Goal: Submit feedback/report problem: Submit feedback/report problem

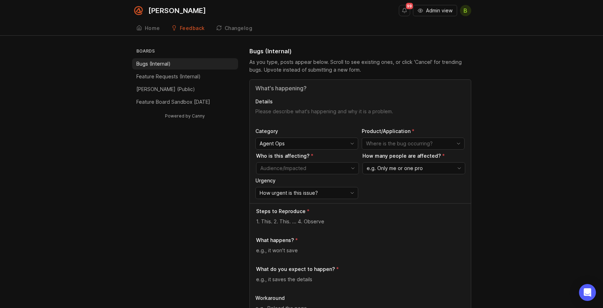
click at [293, 91] on input "Title" at bounding box center [360, 88] width 210 height 8
paste input "Calls Remain "In Progress" After Call Ends"
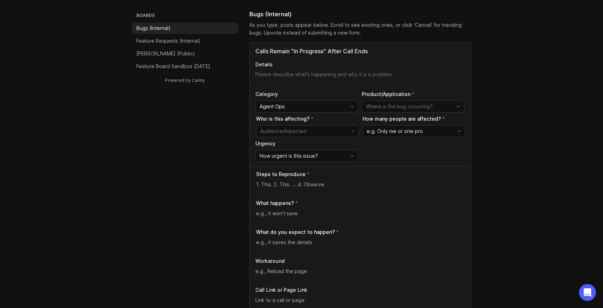
scroll to position [35, 0]
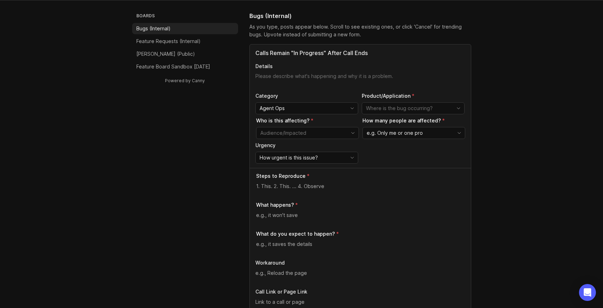
type input "Calls Remain "In Progress" After Call Ends"
click at [280, 73] on textarea "Details" at bounding box center [360, 80] width 210 height 14
paste textarea "Calls are remaining marked as "in progress" for an extended period after they a…"
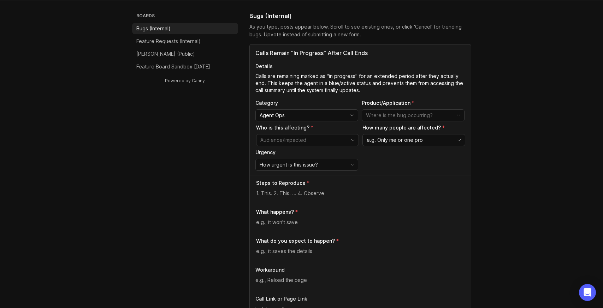
click at [293, 79] on textarea "Calls are remaining marked as "in progress" for an extended period after they a…" at bounding box center [360, 83] width 210 height 21
drag, startPoint x: 277, startPoint y: 77, endPoint x: 326, endPoint y: 75, distance: 49.1
click at [326, 75] on textarea "Calls are remaining marked as "in progress" for an extended period after they a…" at bounding box center [360, 83] width 210 height 21
click at [381, 76] on textarea "Calls show "in progress" for an extended period after they actually end. This k…" at bounding box center [360, 83] width 210 height 21
drag, startPoint x: 435, startPoint y: 76, endPoint x: 332, endPoint y: 81, distance: 102.9
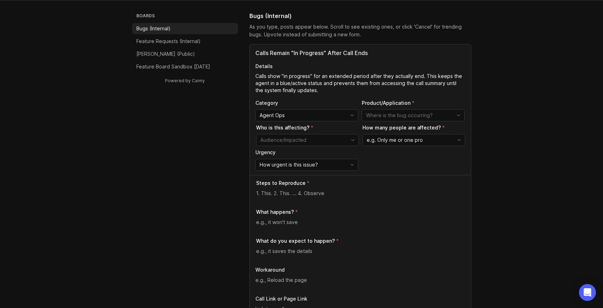
click at [332, 81] on textarea "Calls show "in progress" for an extended period after they actually end. This k…" at bounding box center [360, 83] width 210 height 21
click at [427, 78] on textarea "Calls show "in progress" for an extended period after they actually end. This k…" at bounding box center [360, 83] width 210 height 21
drag, startPoint x: 434, startPoint y: 76, endPoint x: 448, endPoint y: 78, distance: 13.9
click at [448, 78] on textarea "Calls show "in progress" for an extended period after they actually end. This k…" at bounding box center [360, 83] width 210 height 21
drag, startPoint x: 432, startPoint y: 76, endPoint x: 320, endPoint y: 82, distance: 112.4
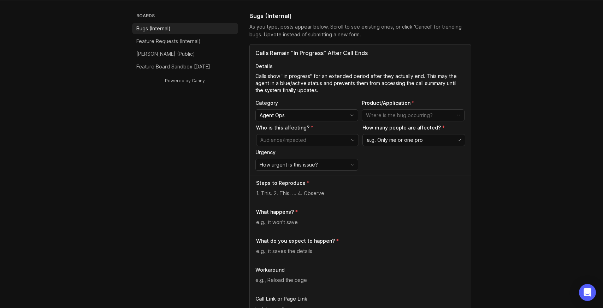
click at [320, 82] on textarea "Calls show "in progress" for an extended period after they actually end. This m…" at bounding box center [360, 83] width 210 height 21
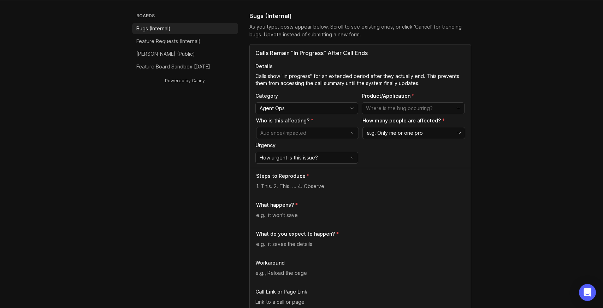
click at [261, 83] on textarea "Calls show "in progress" for an extended period after they actually end. This p…" at bounding box center [360, 80] width 210 height 14
click at [264, 81] on textarea "Calls show "in progress" for an extended period after they actually end. This p…" at bounding box center [360, 80] width 210 height 14
click at [431, 85] on textarea "Calls show "in progress" for an extended period after they actually end. This p…" at bounding box center [360, 80] width 210 height 14
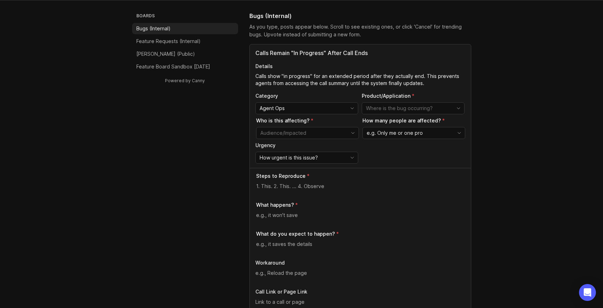
click at [381, 82] on textarea "Calls show "in progress" for an extended period after they actually end. This p…" at bounding box center [360, 80] width 210 height 14
click at [420, 84] on textarea "Calls show "in progress" for an extended period after they actually end. This p…" at bounding box center [360, 80] width 210 height 14
type textarea "Calls show "in progress" for an extended period after they actually end. This p…"
click at [346, 110] on div "Agent Ops" at bounding box center [301, 108] width 91 height 11
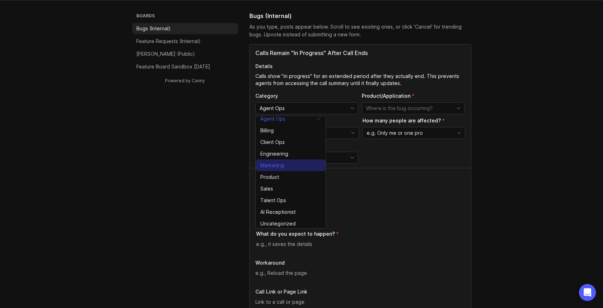
scroll to position [4, 0]
click at [416, 156] on div "Category Agent Ops Product/Application Who is this affecting? How many people a…" at bounding box center [360, 128] width 210 height 71
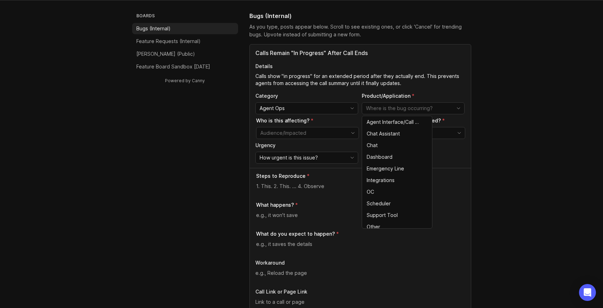
click at [432, 111] on input "toggle menu" at bounding box center [409, 109] width 86 height 8
click at [404, 121] on span "Agent Interface/Call Page" at bounding box center [393, 122] width 54 height 8
type input "Agent Interface/Call Page"
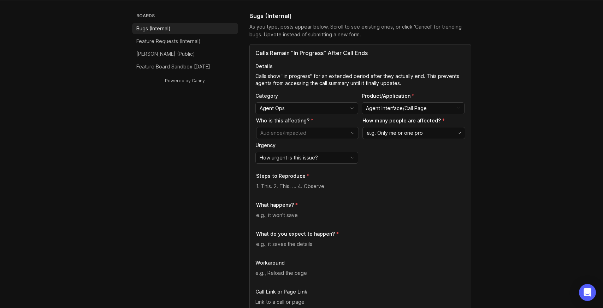
click at [330, 131] on input "toggle menu" at bounding box center [303, 133] width 86 height 8
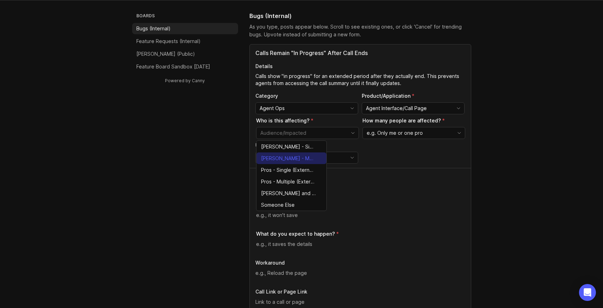
click at [306, 157] on span "Smith.ai - Multiple (Internal)" at bounding box center [288, 159] width 55 height 8
type input "Smith.ai - Multiple (Internal)"
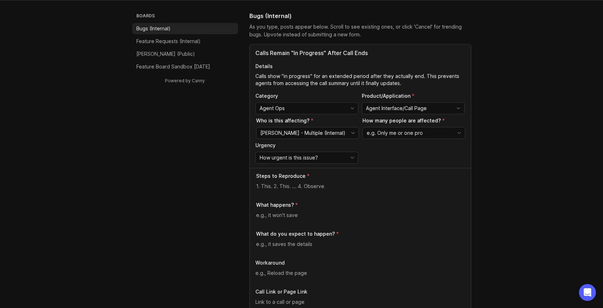
click at [408, 134] on span "e.g. Only me or one pro" at bounding box center [394, 133] width 56 height 8
click at [403, 159] on li "A few people" at bounding box center [398, 159] width 70 height 12
click at [328, 157] on div "How urgent is this issue?" at bounding box center [301, 157] width 91 height 11
click at [305, 185] on li "High" at bounding box center [291, 183] width 70 height 12
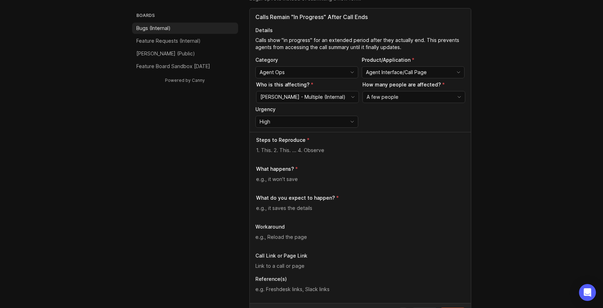
scroll to position [106, 0]
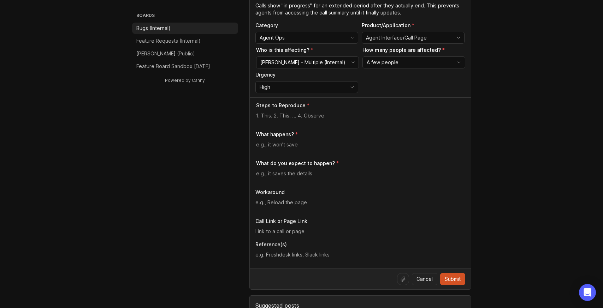
click at [333, 92] on div "High" at bounding box center [301, 87] width 91 height 11
click at [298, 121] on li "Normal" at bounding box center [291, 124] width 70 height 12
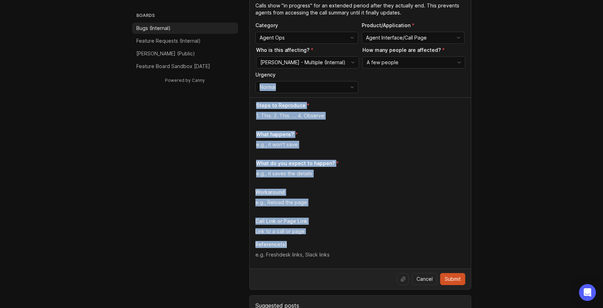
drag, startPoint x: 251, startPoint y: 97, endPoint x: 332, endPoint y: 256, distance: 178.4
click at [332, 256] on form "Calls Remain "In Progress" After Call Ends Details Calls show "in progress" for…" at bounding box center [360, 132] width 222 height 316
copy form "Normal Steps to Reproduce What happens? What do you expect to happen? Workaroun…"
click at [339, 130] on div "Steps to Reproduce What happens? What do you expect to happen? Workaround Call …" at bounding box center [360, 182] width 221 height 171
click at [279, 118] on textarea at bounding box center [360, 116] width 209 height 8
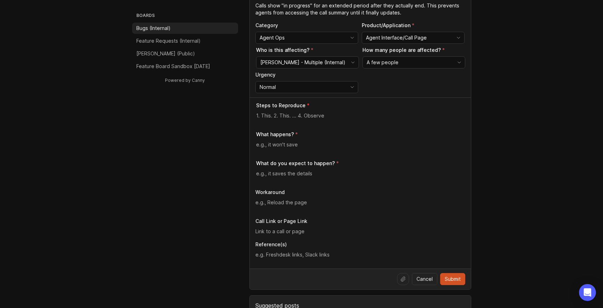
paste textarea "Agent completes a live call. Call disconnects. Check server/dashboard — agent s…"
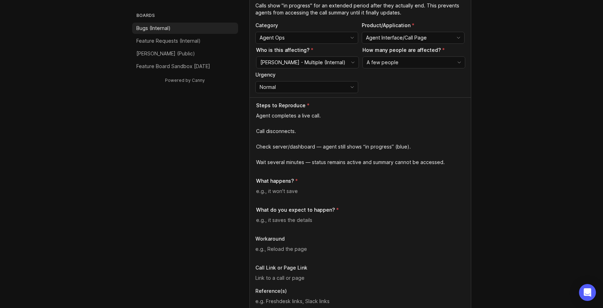
click at [315, 119] on textarea "Agent completes a live call. Call disconnects. Check server/dashboard — agent s…" at bounding box center [360, 139] width 209 height 54
click at [270, 123] on textarea "Agent completes a live call. Call disconnects. Check server/dashboard — agent s…" at bounding box center [360, 139] width 209 height 54
drag, startPoint x: 448, startPoint y: 162, endPoint x: 250, endPoint y: 116, distance: 202.9
click at [250, 116] on div "Steps to Reproduce Agent completes a live call. Call disconnects. Check server/…" at bounding box center [360, 206] width 221 height 218
click at [292, 122] on textarea "Agent completes a live call. Call disconnects. Check server/dashboard — agent s…" at bounding box center [360, 139] width 209 height 54
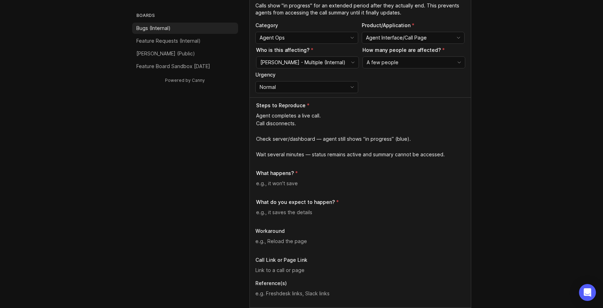
click at [250, 115] on div "Steps to Reproduce Agent completes a live call. Call disconnects. Check server/…" at bounding box center [360, 202] width 221 height 210
click at [256, 126] on textarea "1. Agent completes a live call. Call disconnects. Check server/dashboard — agen…" at bounding box center [360, 135] width 209 height 47
drag, startPoint x: 257, startPoint y: 139, endPoint x: 321, endPoint y: 138, distance: 63.9
click at [321, 138] on textarea "1. Agent completes a live call. 2. Call disconnects. Check server/dashboard — a…" at bounding box center [360, 135] width 209 height 47
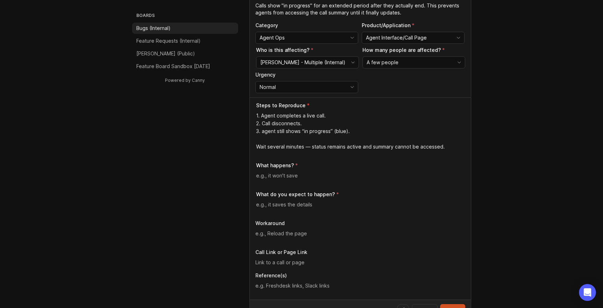
drag, startPoint x: 274, startPoint y: 133, endPoint x: 262, endPoint y: 132, distance: 12.7
click at [262, 132] on textarea "1. Agent completes a live call. 2. Call disconnects. 3. agent still shows “in p…" at bounding box center [360, 131] width 209 height 39
drag, startPoint x: 315, startPoint y: 124, endPoint x: 253, endPoint y: 123, distance: 62.5
click at [253, 123] on div "Steps to Reproduce 1. Agent completes a live call. 2. Call disconnects. 3. Call…" at bounding box center [360, 198] width 221 height 202
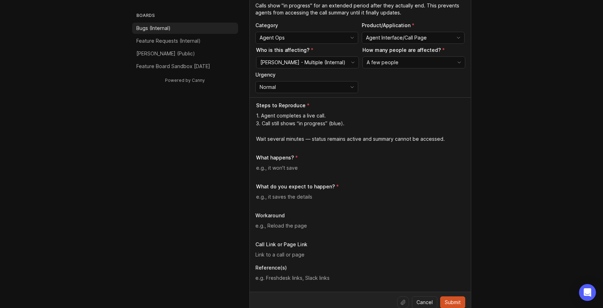
click at [258, 125] on textarea "1. Agent completes a live call. 3. Call still shows “in progress” (blue). Wait …" at bounding box center [360, 127] width 209 height 31
click at [368, 124] on textarea "1. Agent completes a live call. 2. Call still shows “in progress” (blue). Wait …" at bounding box center [360, 127] width 209 height 31
click at [341, 124] on textarea "1. Agent completes a live call. 2. Call still shows “in progress” (blue). Wait …" at bounding box center [360, 127] width 209 height 31
click at [348, 142] on textarea "1. Agent completes a live call. 2. Call still shows “in progress”. Wait several…" at bounding box center [360, 127] width 209 height 31
click at [326, 145] on div "1. Agent completes a live call. 2. Call still shows “in progress”. Wait several…" at bounding box center [360, 130] width 209 height 37
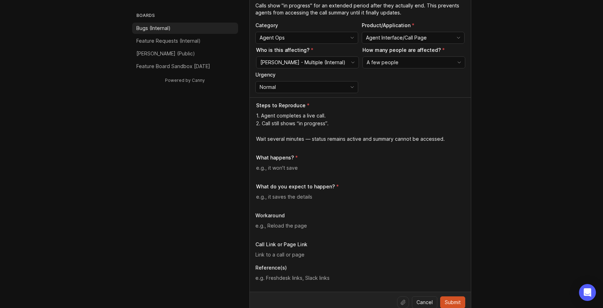
click at [256, 140] on textarea "1. Agent completes a live call. 2. Call still shows “in progress”. Wait several…" at bounding box center [360, 127] width 209 height 31
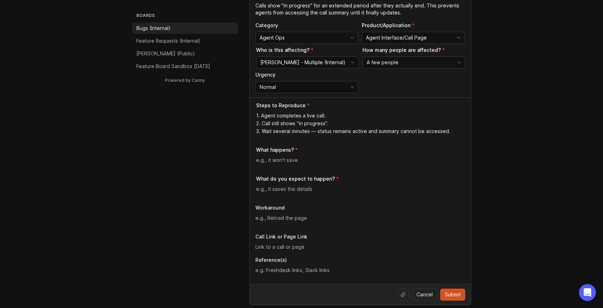
click at [318, 132] on textarea "1. Agent completes a live call. 2. Call still shows “in progress”. 3. Wait seve…" at bounding box center [360, 123] width 209 height 23
drag, startPoint x: 347, startPoint y: 130, endPoint x: 362, endPoint y: 131, distance: 15.2
click at [362, 131] on textarea "1. Agent completes a live call. 2. Call still shows “in progress”. 3. Wait seve…" at bounding box center [360, 123] width 209 height 23
click at [360, 134] on textarea "1. Agent completes a live call. 2. Call still shows “in progress”. 3. Wait seve…" at bounding box center [360, 123] width 209 height 23
drag, startPoint x: 314, startPoint y: 133, endPoint x: 361, endPoint y: 130, distance: 47.8
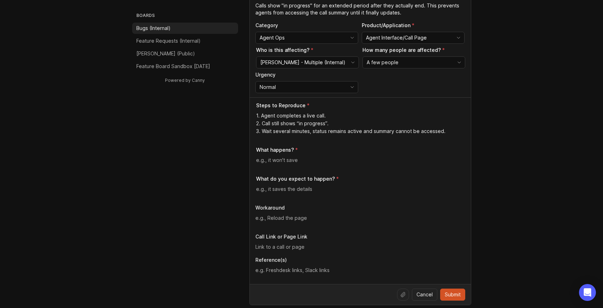
click at [361, 130] on textarea "1. Agent completes a live call. 2. Call still shows “in progress”. 3. Wait seve…" at bounding box center [360, 123] width 209 height 23
click at [335, 139] on div "1. Agent completes a live call. 2. Call still shows “in progress”. 3. Wait seve…" at bounding box center [360, 126] width 209 height 29
click at [314, 132] on textarea "1. Agent completes a live call. 2. Call still shows “in progress”. 3. Wait seve…" at bounding box center [360, 123] width 209 height 23
click at [318, 136] on div "1. Agent completes a live call. 2. Call still shows “in progress”. 3. Wait seve…" at bounding box center [360, 126] width 209 height 29
drag, startPoint x: 317, startPoint y: 133, endPoint x: 323, endPoint y: 135, distance: 5.7
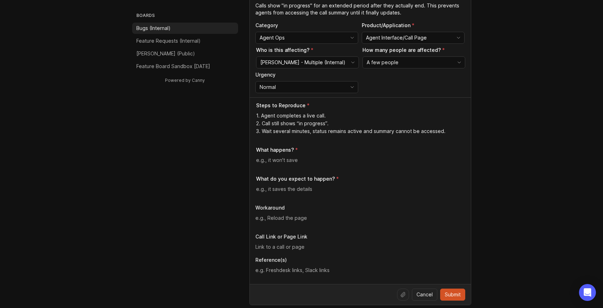
click at [318, 133] on textarea "1. Agent completes a live call. 2. Call still shows “in progress”. 3. Wait seve…" at bounding box center [360, 123] width 209 height 23
click at [365, 133] on textarea "1. Agent completes a live call. 2. Call still shows “in progress”. 3. Wait seve…" at bounding box center [360, 123] width 209 height 23
click at [0, 0] on lt-span "“ in progress ”" at bounding box center [0, 0] width 0 height 0
type textarea "1. Agent completes a live call. 2. Call still shows “in progress”. 3. Wait seve…"
click at [385, 139] on div "1. Agent completes a live call. 2. Call still shows “in progress”. 3. Wait seve…" at bounding box center [360, 126] width 209 height 29
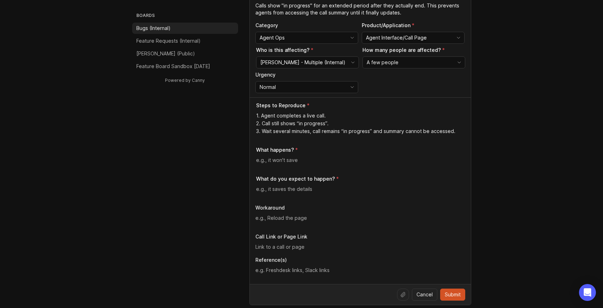
click at [291, 161] on textarea at bounding box center [360, 160] width 209 height 8
paste textarea "Call stays marked “in progress” for 30+ minutes after it ends. Agent cannot wor…"
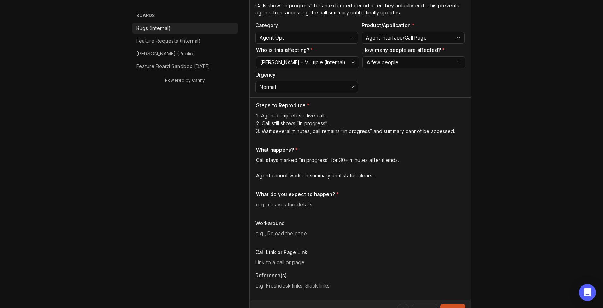
drag, startPoint x: 338, startPoint y: 160, endPoint x: 348, endPoint y: 161, distance: 10.4
click at [348, 161] on textarea "Call stays marked “in progress” for 30+ minutes after it ends. Agent cannot wor…" at bounding box center [360, 167] width 209 height 23
click at [300, 166] on textarea "Call stays marked “in progress” for several minutes after it ends. Agent cannot…" at bounding box center [360, 167] width 209 height 23
click at [256, 161] on textarea "Call stays marked “in progress” for several minutes after it ends. Agent cannot…" at bounding box center [360, 167] width 209 height 23
click at [257, 176] on textarea "1. Call stays marked “in progress” for several minutes after it ends. Agent can…" at bounding box center [360, 167] width 209 height 23
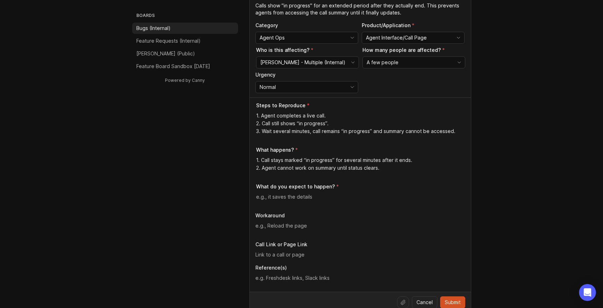
click at [358, 172] on div "1. Call stays marked “in progress” for several minutes after it ends. 2. Agent …" at bounding box center [360, 166] width 209 height 21
drag, startPoint x: 348, startPoint y: 168, endPoint x: 379, endPoint y: 169, distance: 30.8
click at [379, 169] on textarea "1. Call stays marked “in progress” for several minutes after it ends. 2. Agent …" at bounding box center [360, 164] width 209 height 16
type textarea "1. Call stays marked “in progress” for several minutes after it ends. 2. Agent …"
click at [369, 192] on div "What do you expect to happen?" at bounding box center [360, 194] width 209 height 23
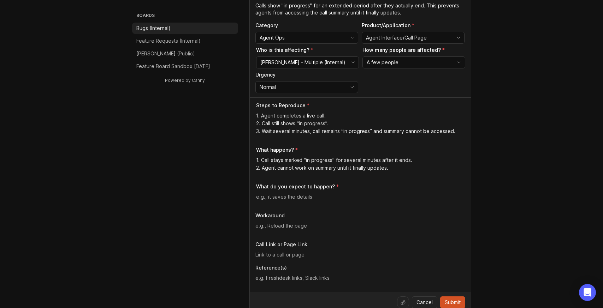
click at [295, 197] on textarea at bounding box center [360, 197] width 209 height 8
paste textarea "Call status should change to ended immediately after disconnect. Agent should b…"
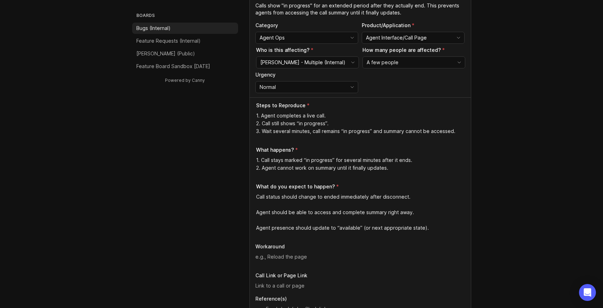
click at [254, 197] on div "Steps to Reproduce 1. Agent completes a live call. 2. Call still shows “in prog…" at bounding box center [360, 210] width 221 height 226
click at [257, 212] on textarea "1. Call status should change to ended immediately after disconnect. Agent shoul…" at bounding box center [360, 212] width 209 height 39
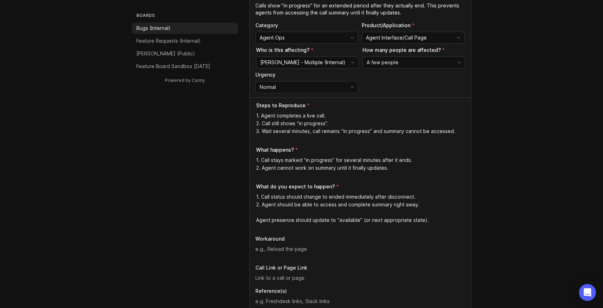
click at [255, 221] on div "Steps to Reproduce 1. Agent completes a live call. 2. Call still shows “in prog…" at bounding box center [360, 206] width 221 height 218
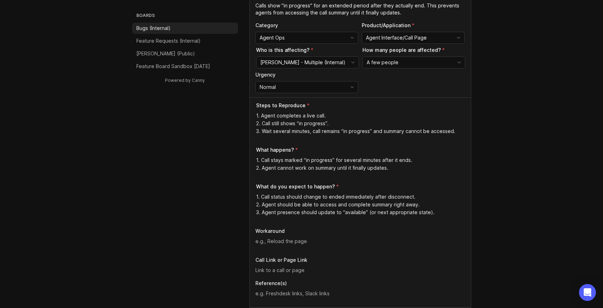
click at [312, 205] on textarea "1. Call status should change to ended immediately after disconnect. 2. Agent sh…" at bounding box center [360, 204] width 209 height 23
click at [306, 207] on textarea "1. Call status should change to ended immediately after disconnect. 2. Agent sh…" at bounding box center [360, 204] width 209 height 23
click at [335, 204] on textarea "1. Call status should change to ended immediately after disconnect. 2. Agent sh…" at bounding box center [360, 204] width 209 height 23
click at [287, 219] on div "1. Call status should change to ended immediately after disconnect. 2. Agent sh…" at bounding box center [360, 207] width 209 height 29
click at [304, 216] on textarea "1. Call status should change to ended immediately after disconnect. 2. Agent sh…" at bounding box center [360, 204] width 209 height 23
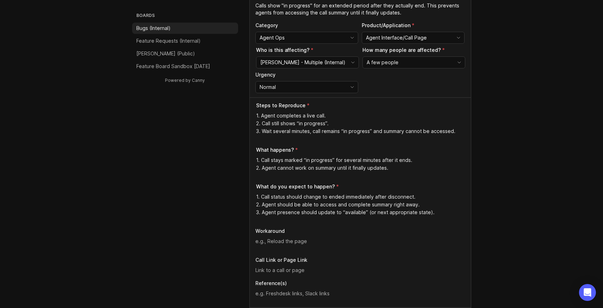
click at [288, 213] on textarea "1. Call status should change to ended immediately after disconnect. 2. Agent sh…" at bounding box center [360, 204] width 209 height 23
click at [296, 216] on textarea "1. Call status should change to ended immediately after disconnect. 2. Agent sh…" at bounding box center [360, 204] width 209 height 23
click at [292, 214] on textarea "1. Call status should change to ended immediately after disconnect. 2. Agent sh…" at bounding box center [360, 204] width 209 height 23
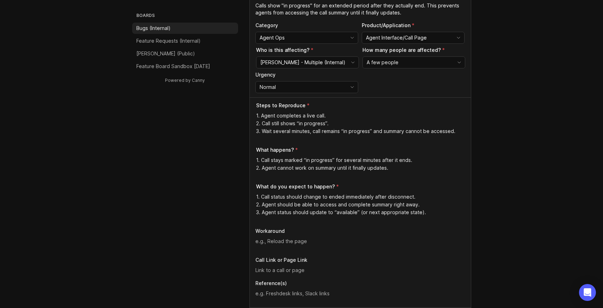
drag, startPoint x: 430, startPoint y: 215, endPoint x: 252, endPoint y: 214, distance: 177.2
click at [252, 214] on div "Steps to Reproduce 1. Agent completes a live call. 2. Call still shows “in prog…" at bounding box center [360, 202] width 221 height 210
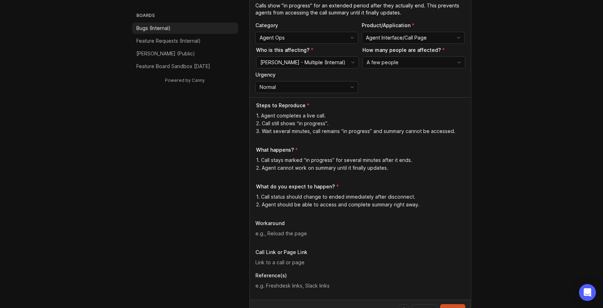
type textarea "1. Call status should change to ended immediately after disconnect. 2. Agent sh…"
click at [284, 232] on textarea at bounding box center [360, 234] width 210 height 8
paste textarea "Wait until the system eventually updates (no reliable manual fix)."
click at [295, 233] on textarea "Wait until the system eventually updates (no reliable manual fix)." at bounding box center [360, 234] width 210 height 8
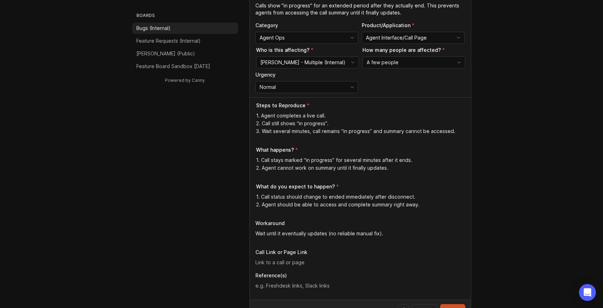
click at [388, 235] on textarea "Wait until it eventually updates (no reliable manual fix)." at bounding box center [360, 234] width 210 height 8
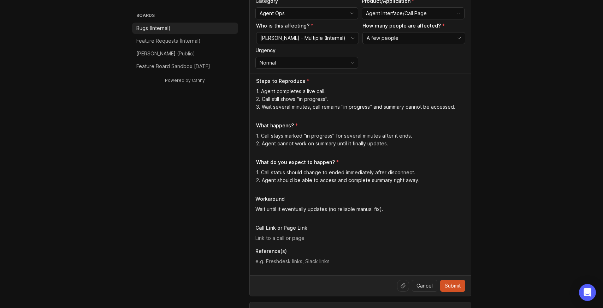
scroll to position [141, 0]
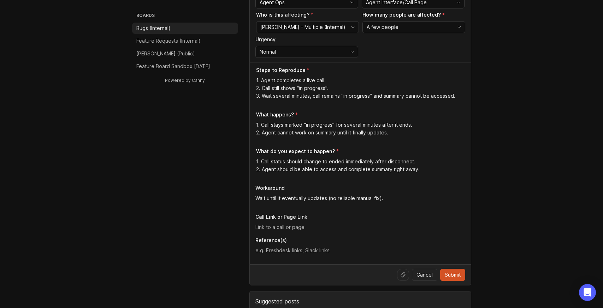
type textarea "Wait until it eventually updates (no reliable manual fix)."
click at [327, 226] on input "text" at bounding box center [360, 227] width 210 height 8
click at [297, 253] on textarea at bounding box center [360, 251] width 210 height 8
click at [288, 230] on input "text" at bounding box center [360, 227] width 210 height 8
drag, startPoint x: 273, startPoint y: 231, endPoint x: 252, endPoint y: 226, distance: 21.8
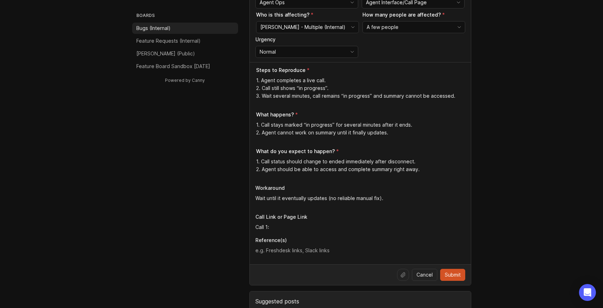
click at [252, 226] on div "Steps to Reproduce 1. Agent completes a live call. 2. Call still shows “in prog…" at bounding box center [360, 163] width 221 height 202
click at [279, 226] on input "Call Example" at bounding box center [360, 227] width 210 height 8
paste input "[URL][PERSON_NAME]"
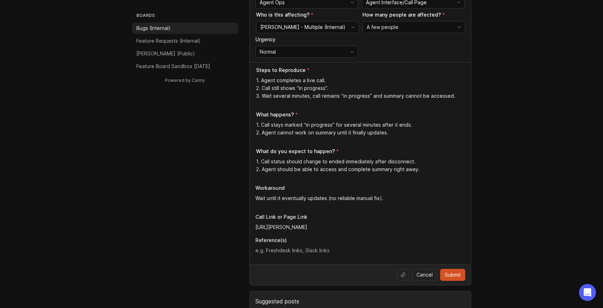
type input "[URL][PERSON_NAME]"
click at [295, 250] on textarea at bounding box center [360, 251] width 210 height 8
click at [269, 250] on textarea at bounding box center [360, 251] width 210 height 8
paste textarea "[URL][DOMAIN_NAME]"
type textarea "[URL][DOMAIN_NAME]"
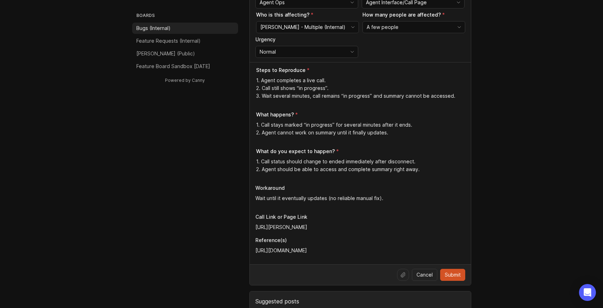
click at [406, 273] on div at bounding box center [403, 275] width 12 height 12
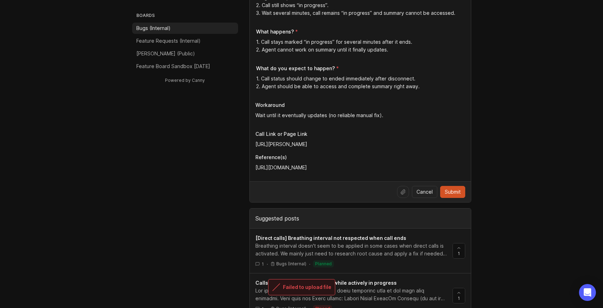
scroll to position [212, 0]
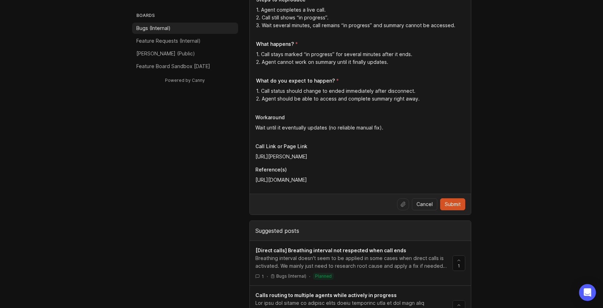
click at [404, 204] on icon at bounding box center [403, 205] width 6 height 6
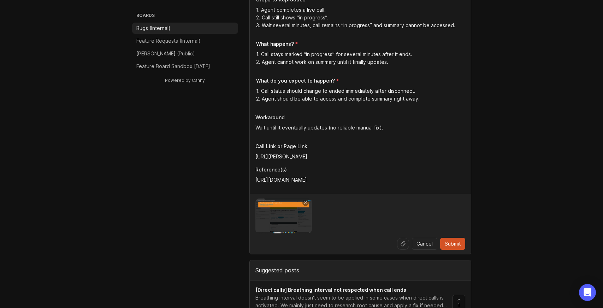
scroll to position [177, 0]
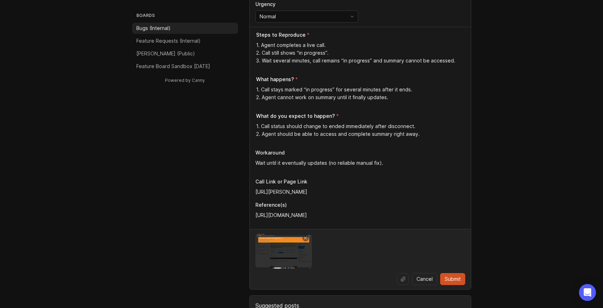
click at [440, 191] on input "[URL][PERSON_NAME]" at bounding box center [360, 192] width 210 height 8
paste input "[URL][PERSON_NAME]"
click at [256, 193] on input "[URL][PERSON_NAME]" at bounding box center [360, 192] width 210 height 8
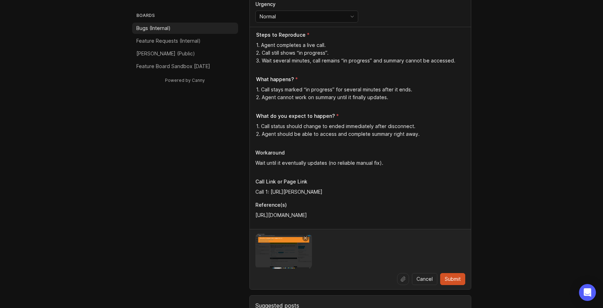
click at [457, 192] on input "Call 1: https://agent.smith.ai/agent/call/CA6bbf27c4b14f6011d96b9acd5130a272/" at bounding box center [360, 192] width 210 height 8
paste input "[URL][PERSON_NAME]"
type input "Call 1: https://agent.smith.ai/agent/call/CA6bbf27c4b14f6011d96b9acd5130a272/ C…"
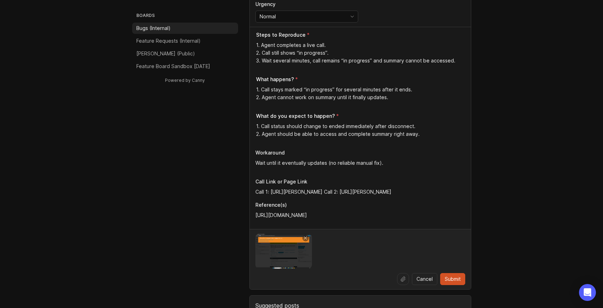
click at [254, 216] on div "Steps to Reproduce 1. Agent completes a live call. 2. Call still shows “in prog…" at bounding box center [360, 128] width 221 height 202
click at [255, 216] on div "Steps to Reproduce 1. Agent completes a live call. 2. Call still shows “in prog…" at bounding box center [360, 128] width 221 height 202
click at [450, 213] on textarea "Slack Link 1: https://smithai.slack.com/archives/C3SP25V9B/p1756307454316489" at bounding box center [360, 215] width 210 height 8
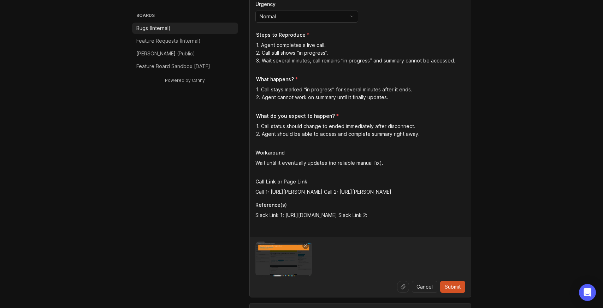
click at [296, 225] on textarea "Slack Link 1: https://smithai.slack.com/archives/C3SP25V9B/p1756307454316489 Sl…" at bounding box center [360, 219] width 210 height 16
paste textarea "[URL][DOMAIN_NAME]"
type textarea "Slack Link 1: https://smithai.slack.com/archives/C3SP25V9B/p1756307454316489 Sl…"
click at [459, 189] on input "Call 1: https://agent.smith.ai/agent/call/CA6bbf27c4b14f6011d96b9acd5130a272/ C…" at bounding box center [360, 192] width 210 height 8
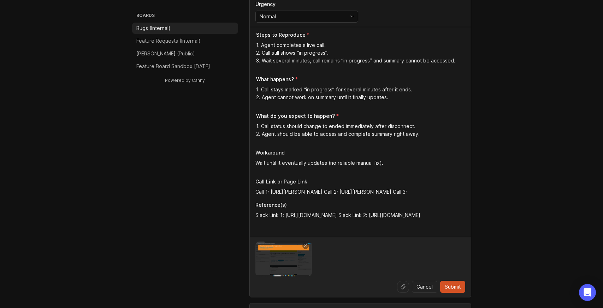
paste input "[URL][PERSON_NAME]"
type input "Call 1: https://agent.smith.ai/agent/call/CA6bbf27c4b14f6011d96b9acd5130a272/ C…"
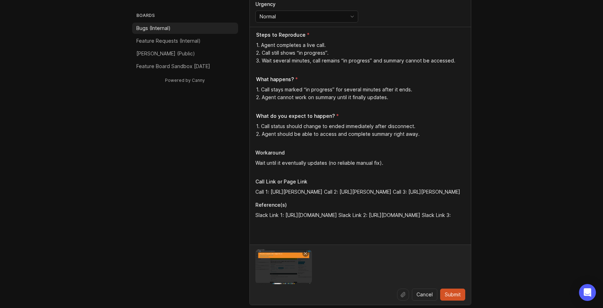
click at [464, 222] on textarea "Slack Link 1: https://smithai.slack.com/archives/C3SP25V9B/p1756307454316489 Sl…" at bounding box center [360, 222] width 210 height 23
paste textarea "[URL][DOMAIN_NAME]"
type textarea "Slack Link 1: https://smithai.slack.com/archives/C3SP25V9B/p1756307454316489 Sl…"
click at [400, 294] on icon at bounding box center [403, 295] width 6 height 6
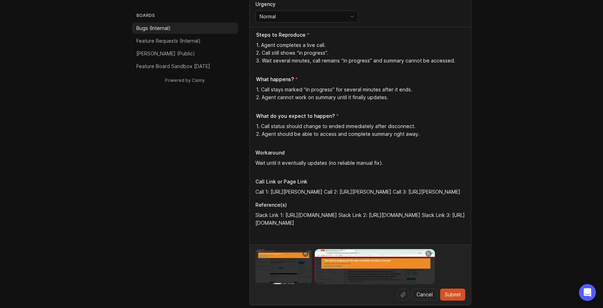
click at [452, 249] on footer "Cancel Submit" at bounding box center [360, 275] width 221 height 60
click at [455, 253] on div at bounding box center [360, 266] width 210 height 35
click at [402, 294] on icon at bounding box center [403, 294] width 4 height 5
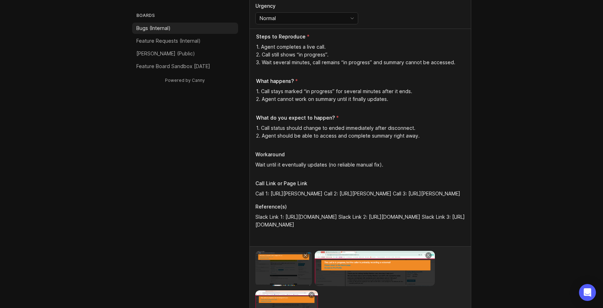
scroll to position [212, 0]
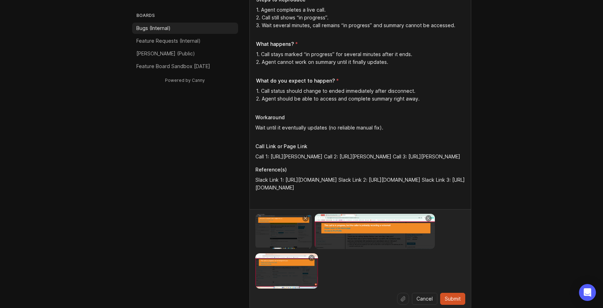
click at [380, 155] on input "Call 1: https://agent.smith.ai/agent/call/CA6bbf27c4b14f6011d96b9acd5130a272/ C…" at bounding box center [360, 157] width 210 height 8
paste input "[URL][PERSON_NAME]"
type input "Call 1: https://agent.smith.ai/agent/call/CA6bbf27c4b14f6011d96b9acd5130a272/ C…"
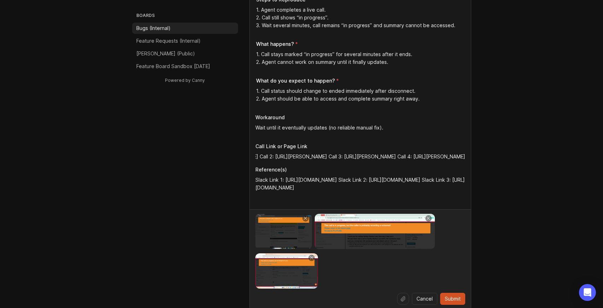
scroll to position [0, 0]
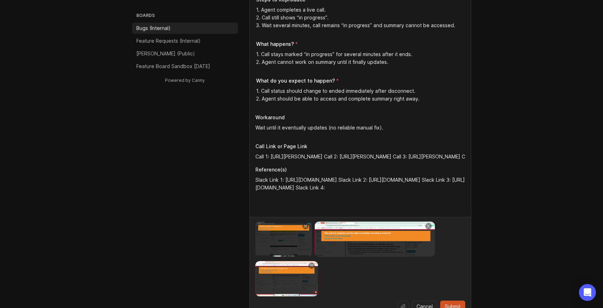
click at [455, 194] on textarea "Slack Link 1: https://smithai.slack.com/archives/C3SP25V9B/p1756307454316489 Sl…" at bounding box center [360, 191] width 210 height 31
paste textarea "[URL][DOMAIN_NAME]"
type textarea "Slack Link 1: https://smithai.slack.com/archives/C3SP25V9B/p1756307454316489 Sl…"
click at [412, 155] on input "Call 1: https://agent.smith.ai/agent/call/CA6bbf27c4b14f6011d96b9acd5130a272/ C…" at bounding box center [360, 157] width 210 height 8
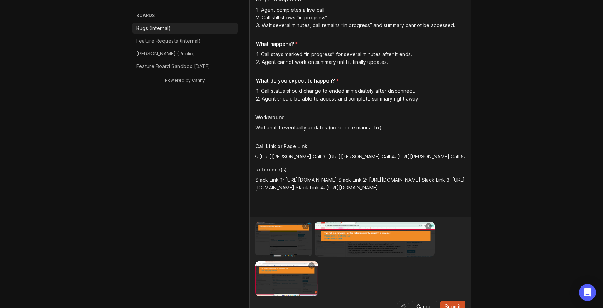
paste input "[URL][PERSON_NAME]"
type input "Call 1: https://agent.smith.ai/agent/call/CA6bbf27c4b14f6011d96b9acd5130a272/ C…"
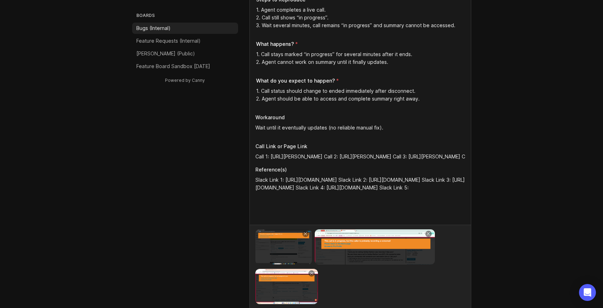
paste textarea "[URL][DOMAIN_NAME]"
type textarea "Slack Link 1: https://smithai.slack.com/archives/C3SP25V9B/p1756307454316489 Sl…"
click at [375, 285] on div at bounding box center [360, 266] width 210 height 75
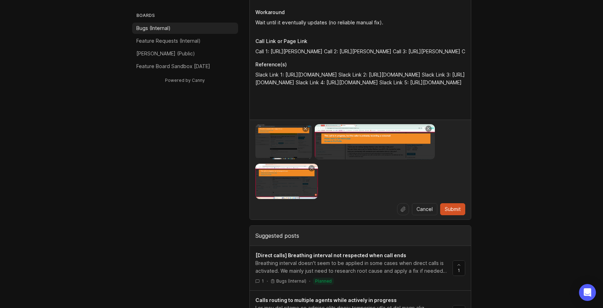
scroll to position [318, 0]
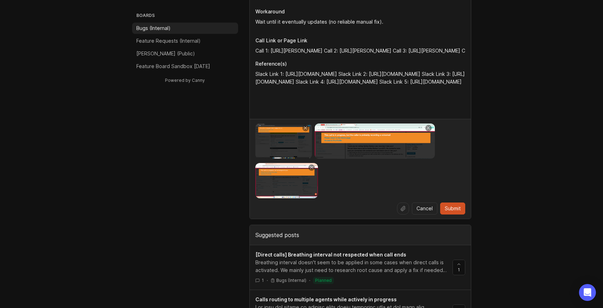
click at [401, 210] on icon at bounding box center [403, 208] width 4 height 5
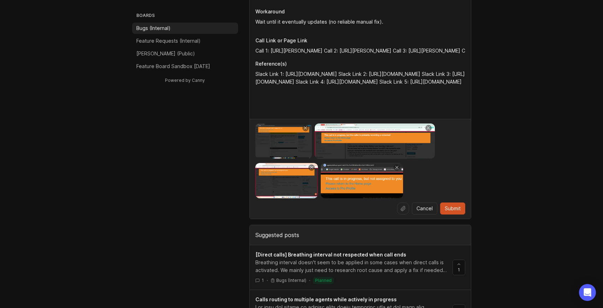
click at [456, 207] on span "Submit" at bounding box center [452, 208] width 16 height 7
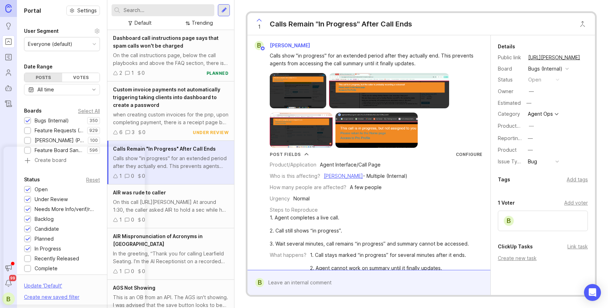
click at [397, 184] on div "How many people are affected? A few people" at bounding box center [376, 188] width 213 height 8
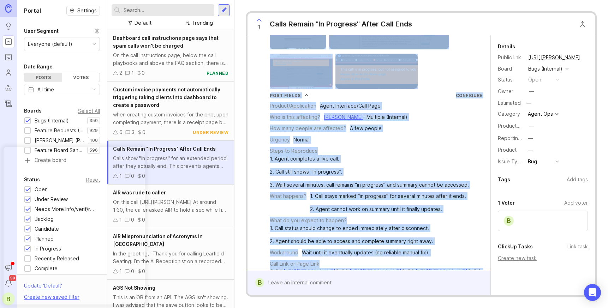
scroll to position [161, 0]
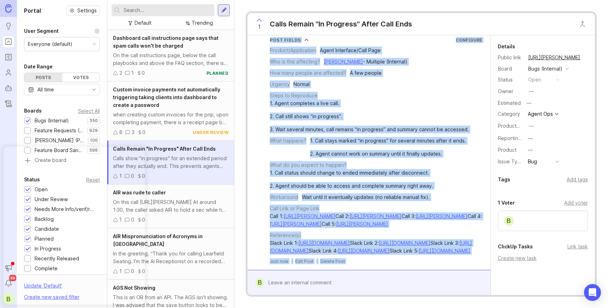
drag, startPoint x: 270, startPoint y: 55, endPoint x: 454, endPoint y: 254, distance: 271.3
click at [454, 254] on div "B Bianca Ortega Calls show "in progress" for an extended period after they actu…" at bounding box center [368, 96] width 237 height 338
copy div "Calls show "in progress" for an extended period after they actually end. This p…"
click at [439, 113] on div "2. Call still shows “in progress”." at bounding box center [369, 117] width 199 height 8
click at [471, 193] on div "Workaround Wait until it eventually updates (no reliable manual fix)." at bounding box center [376, 197] width 213 height 8
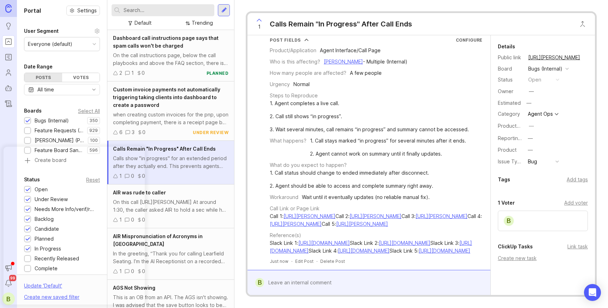
drag, startPoint x: 373, startPoint y: 219, endPoint x: 267, endPoint y: 219, distance: 105.9
click at [273, 239] on div "Slack Link 1: https://smithai.slack.com/archives/C3SP25V9B/p1756307454316489 Sl…" at bounding box center [376, 247] width 213 height 16
drag, startPoint x: 270, startPoint y: 217, endPoint x: 440, endPoint y: 249, distance: 172.4
click at [440, 249] on div "Slack Link 1: https://smithai.slack.com/archives/C3SP25V9B/p1756307454316489 Sl…" at bounding box center [376, 247] width 213 height 16
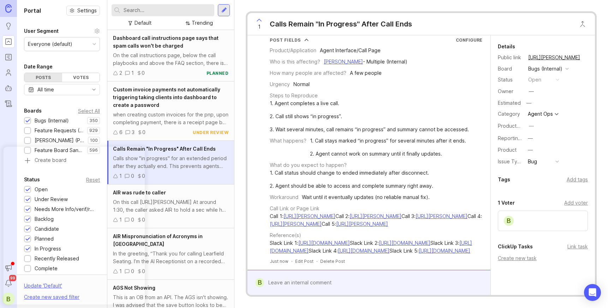
copy div "Slack Link 1: https://smithai.slack.com/archives/C3SP25V9B/p1756307454316489 Sl…"
drag, startPoint x: 466, startPoint y: 208, endPoint x: 427, endPoint y: 211, distance: 39.7
click at [427, 232] on div "Reference(s) Slack Link 1: https://smithai.slack.com/archives/C3SP25V9B/p175630…" at bounding box center [376, 243] width 213 height 23
drag, startPoint x: 440, startPoint y: 251, endPoint x: 270, endPoint y: 217, distance: 173.4
click at [270, 239] on div "Slack Link 1: https://smithai.slack.com/archives/C3SP25V9B/p1756307454316489 Sl…" at bounding box center [376, 247] width 213 height 16
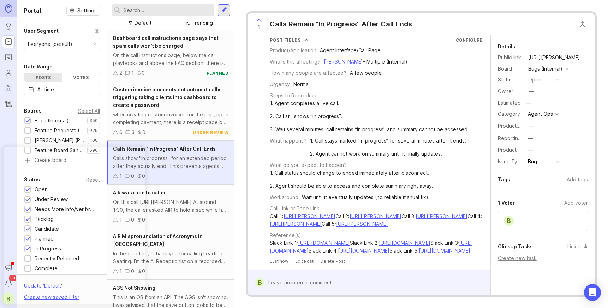
copy div "Slack Link 1: https://smithai.slack.com/archives/C3SP25V9B/p1756307454316489 Sl…"
drag, startPoint x: 460, startPoint y: 137, endPoint x: 456, endPoint y: 144, distance: 7.6
click at [460, 161] on div "What do you expect to happen? 1. Call status should change to ended immediately…" at bounding box center [376, 175] width 213 height 29
drag, startPoint x: 358, startPoint y: 235, endPoint x: 366, endPoint y: 240, distance: 10.1
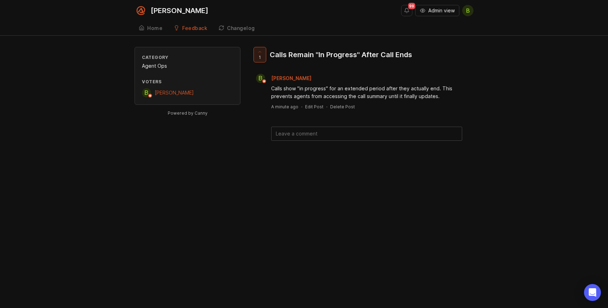
click at [357, 56] on div "Calls Remain "In Progress" After Call Ends" at bounding box center [341, 55] width 142 height 10
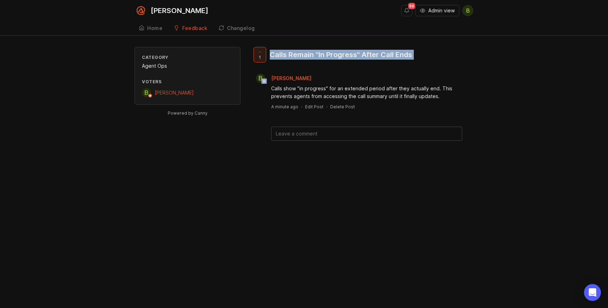
click at [357, 56] on div "Calls Remain "In Progress" After Call Ends" at bounding box center [341, 55] width 142 height 10
copy div "Calls Remain "In Progress" After Call Ends B"
click at [300, 130] on textarea at bounding box center [367, 133] width 190 height 13
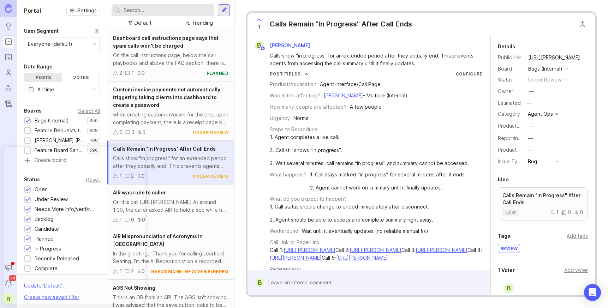
click at [447, 96] on div "Who is this affecting? [PERSON_NAME] - Multiple (Internal)" at bounding box center [376, 96] width 213 height 8
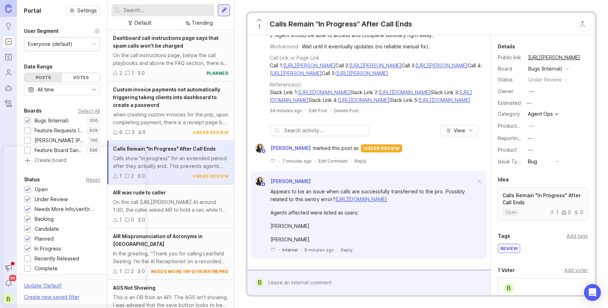
scroll to position [247, 0]
